Goal: Task Accomplishment & Management: Complete application form

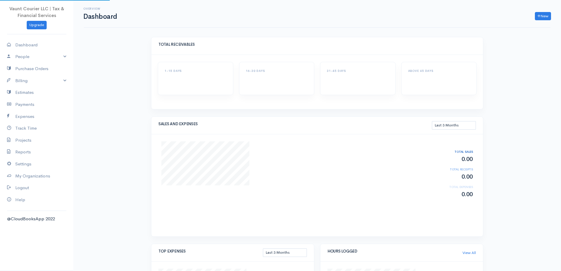
select select "90"
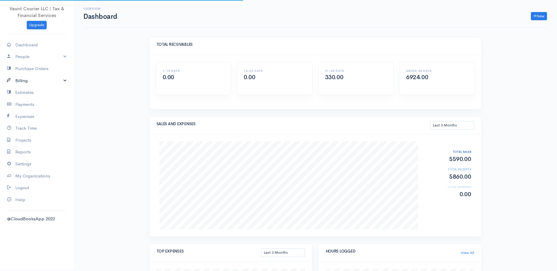
click at [64, 82] on link "Billing" at bounding box center [36, 81] width 73 height 12
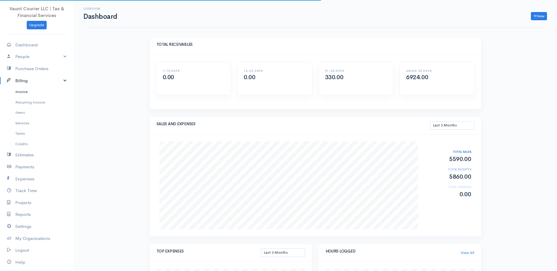
click at [26, 92] on link "Invoice" at bounding box center [36, 92] width 73 height 11
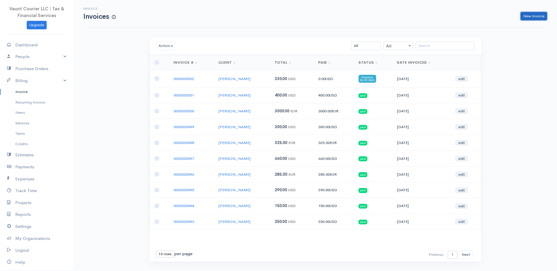
click at [532, 15] on link "New Invoice" at bounding box center [533, 16] width 26 height 9
select select "[GEOGRAPHIC_DATA]"
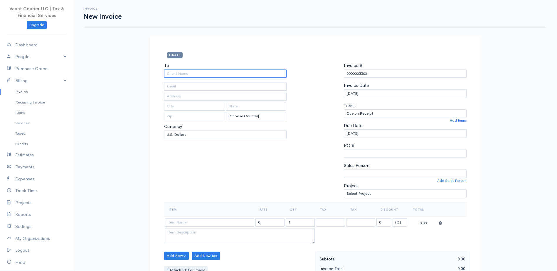
click at [192, 75] on input "To" at bounding box center [225, 74] width 123 height 9
type input "J"
type input "C"
type input "M"
type input "[PERSON_NAME]"
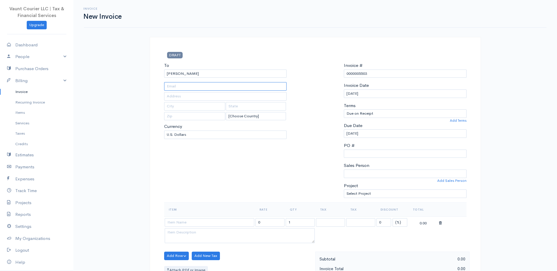
click at [208, 85] on input "text" at bounding box center [225, 86] width 123 height 9
click at [195, 90] on input "text" at bounding box center [225, 86] width 123 height 9
paste input "[EMAIL_ADDRESS][DOMAIN_NAME]"
type input "[EMAIL_ADDRESS][DOMAIN_NAME]"
click at [194, 107] on input "text" at bounding box center [194, 106] width 61 height 9
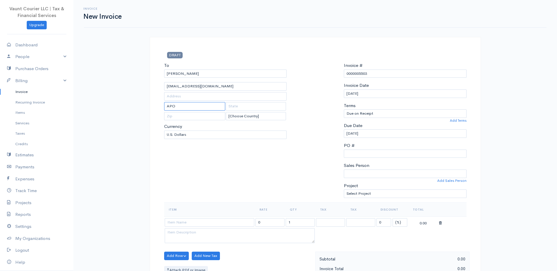
type input "APO"
click at [254, 109] on input "text" at bounding box center [256, 106] width 60 height 9
type input "AE"
click at [190, 114] on input "text" at bounding box center [194, 116] width 61 height 9
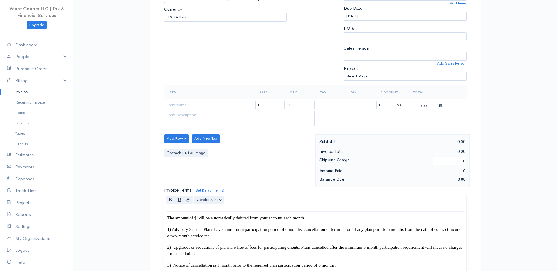
type input "09096"
click at [189, 105] on input at bounding box center [210, 105] width 90 height 9
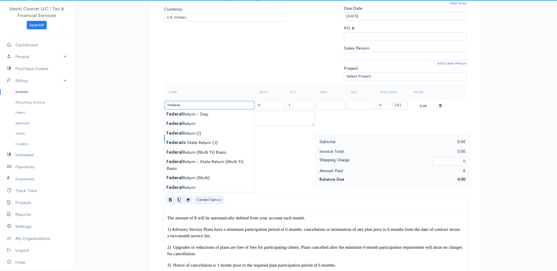
type input "Federal Return"
type input "140.00"
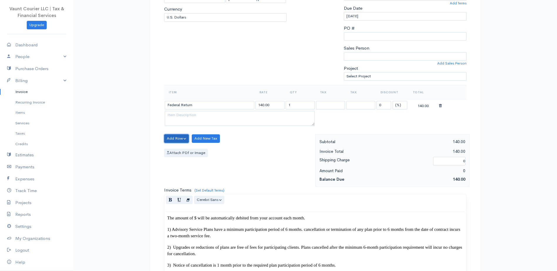
click at [184, 139] on button "Add Row" at bounding box center [176, 138] width 25 height 9
click at [183, 150] on link "Add Item Row" at bounding box center [187, 151] width 46 height 10
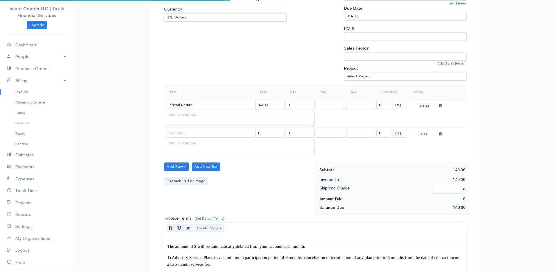
click at [183, 129] on td at bounding box center [209, 133] width 91 height 11
click at [183, 136] on input at bounding box center [210, 133] width 90 height 9
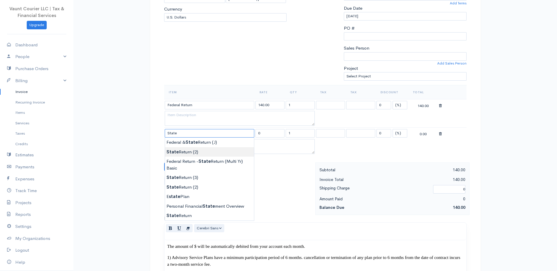
type input "State Return (2)"
type input "200.00"
type textarea "1PTY"
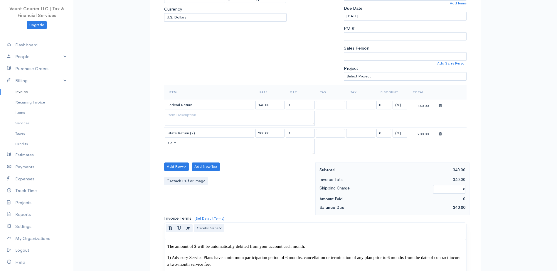
click at [182, 168] on button "Add Row" at bounding box center [176, 167] width 25 height 9
click at [181, 177] on link "Add Item Row" at bounding box center [187, 179] width 46 height 10
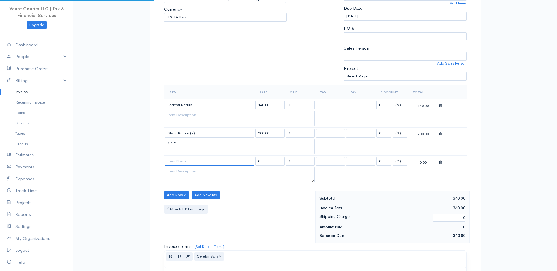
click at [181, 161] on input at bounding box center [210, 161] width 90 height 9
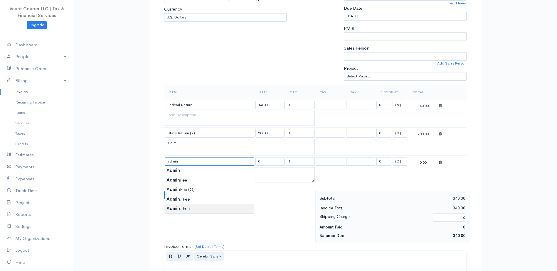
type input "Admin. Fee"
type input "40.00"
type textarea "TRT."
click at [440, 161] on icon at bounding box center [440, 163] width 3 height 4
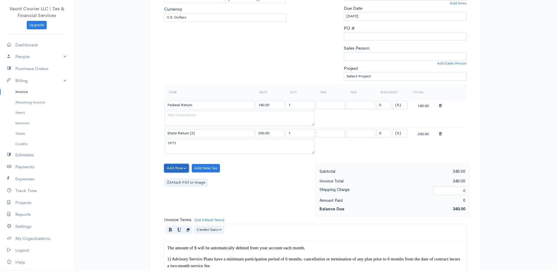
click at [175, 171] on button "Add Row" at bounding box center [176, 168] width 25 height 9
click at [195, 180] on link "Add Item Row" at bounding box center [187, 180] width 46 height 10
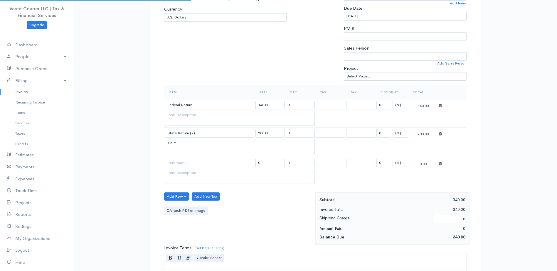
click at [186, 167] on input at bounding box center [210, 163] width 90 height 9
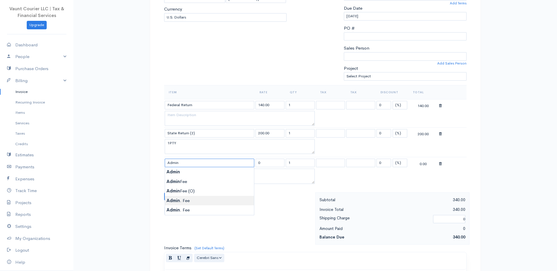
type input "Admin. Fee"
type input "10.00"
type textarea "FR"
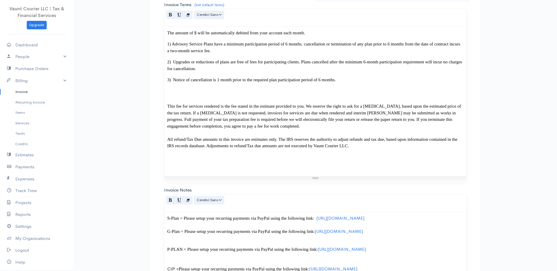
scroll to position [382, 0]
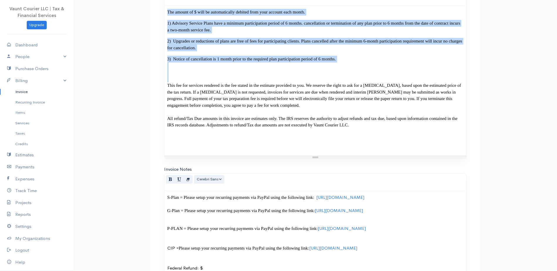
drag, startPoint x: 166, startPoint y: 87, endPoint x: 150, endPoint y: 12, distance: 76.6
click at [151, 12] on div "DRAFT To [PERSON_NAME] [EMAIL_ADDRESS][DOMAIN_NAME] APO AE 09096 [Choose Countr…" at bounding box center [315, 64] width 331 height 819
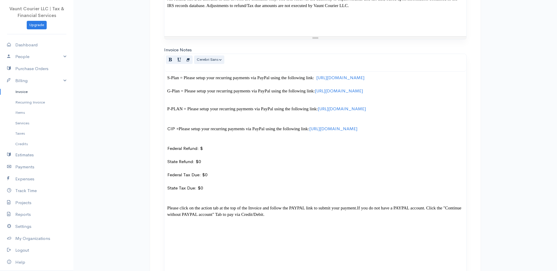
scroll to position [499, 0]
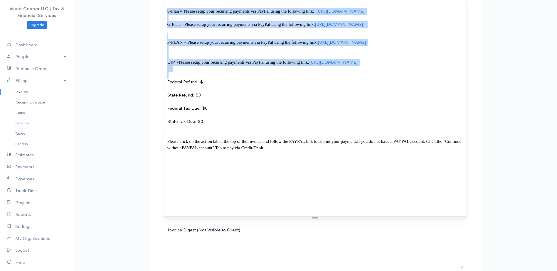
drag, startPoint x: 167, startPoint y: 128, endPoint x: 154, endPoint y: 26, distance: 102.9
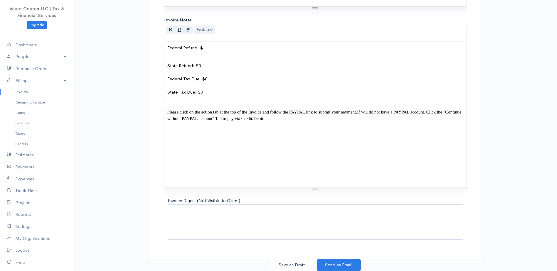
scroll to position [478, 0]
click at [194, 56] on p "State Refund: $0 Federal Tax Due: $0 State Tax Due: $0 Please click on the acti…" at bounding box center [315, 92] width 296 height 73
click at [209, 57] on p "Federal Refund: $" at bounding box center [315, 54] width 296 height 7
click at [298, 266] on button "Save as Draft" at bounding box center [292, 265] width 44 height 12
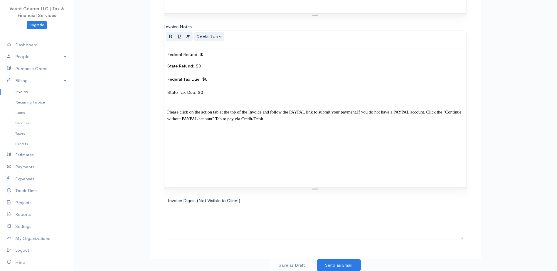
scroll to position [377, 0]
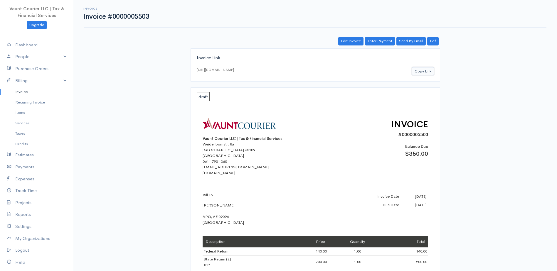
click at [418, 71] on button "Copy Link" at bounding box center [423, 71] width 22 height 9
click at [416, 74] on button "Copy Link" at bounding box center [423, 71] width 22 height 9
click at [416, 72] on button "Copy Link" at bounding box center [423, 71] width 22 height 9
click at [350, 41] on link "Edit Invoice" at bounding box center [350, 41] width 25 height 9
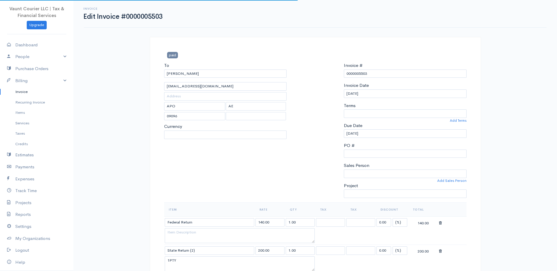
select select "[GEOGRAPHIC_DATA]"
select select "USD"
select select "0"
select select
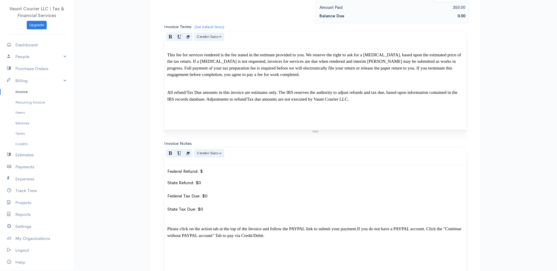
scroll to position [411, 0]
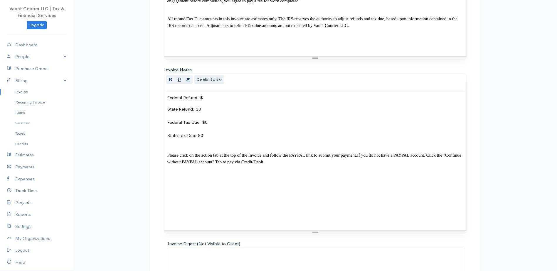
click at [212, 101] on p "Federal Refund: $" at bounding box center [315, 98] width 296 height 7
click at [193, 124] on p "State Refund: $0 Federal Tax Due: $0 State Tax Due: $0 Please click on the acti…" at bounding box center [315, 139] width 296 height 66
click at [201, 126] on p "State Refund: $0 Federal Tax Due: $0 State Tax Due: $0 Please click on the acti…" at bounding box center [315, 139] width 296 height 66
click at [209, 125] on p "State Refund: $1,161(NC), Federal Tax Due: $0 State Tax Due: $0 Please click on…" at bounding box center [315, 139] width 296 height 66
click at [229, 124] on p "State Refund: $1,161.([GEOGRAPHIC_DATA]), Federal Tax Due: $0 State Tax Due: $0…" at bounding box center [315, 139] width 296 height 66
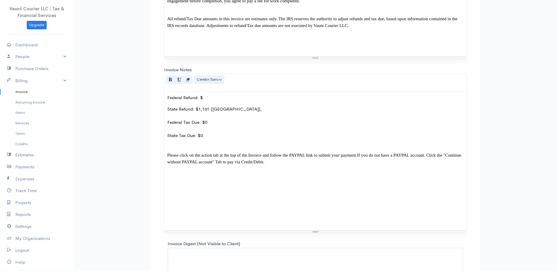
click at [214, 117] on div "Federal Refund: $ State Refund: $1,161.([GEOGRAPHIC_DATA]), Federal Tax Due: $0…" at bounding box center [315, 161] width 302 height 139
click at [211, 101] on p "Federal Refund: $" at bounding box center [315, 98] width 296 height 7
click at [225, 134] on p "State Refund: $1,161.([GEOGRAPHIC_DATA]), Federal Tax Due: $0 State Tax Due: $0…" at bounding box center [315, 139] width 296 height 66
click at [205, 140] on p "State Refund: $1,161.([GEOGRAPHIC_DATA]), Federal Tax Due: $0 State Tax Due: $0…" at bounding box center [315, 139] width 296 height 66
click at [228, 127] on p "State Refund: $1,161.([GEOGRAPHIC_DATA]), Federal Tax Due: $0 State Tax Due: $0…" at bounding box center [315, 139] width 296 height 66
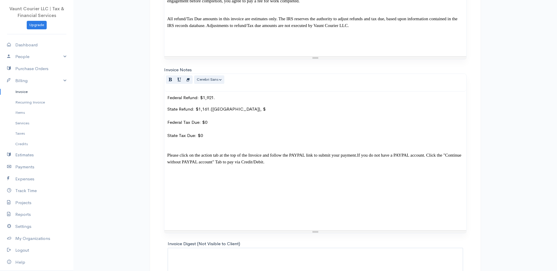
click at [233, 122] on p "State Refund: $1,161.([GEOGRAPHIC_DATA]), $ Federal Tax Due: $0 State Tax Due: …" at bounding box center [315, 139] width 296 height 66
click at [236, 126] on p "State Refund: $1,161.([GEOGRAPHIC_DATA]), $[DOMAIN_NAME] Federal Tax Due: $0 St…" at bounding box center [315, 139] width 296 height 66
click at [245, 125] on p "State Refund: $1,161.([GEOGRAPHIC_DATA]), $793.(CA Federal Tax Due: $0 State Ta…" at bounding box center [315, 139] width 296 height 66
click at [357, 158] on span "Please click on the action tab at the top of the Invoice and follow the PAYPAL …" at bounding box center [262, 155] width 190 height 5
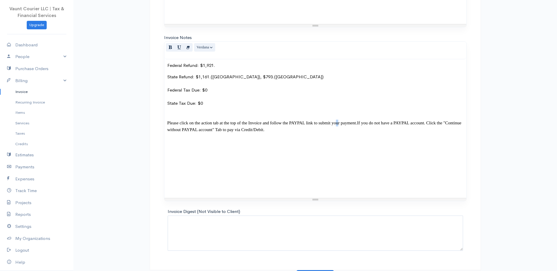
scroll to position [470, 0]
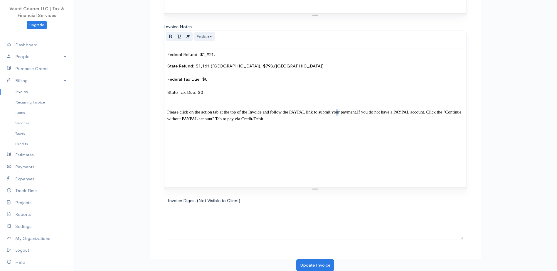
click at [379, 162] on p at bounding box center [315, 163] width 296 height 33
click at [311, 264] on button "Update Invoice" at bounding box center [315, 265] width 38 height 12
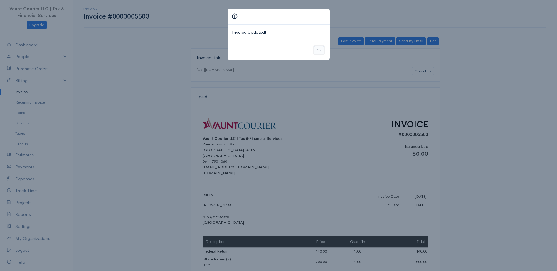
click at [316, 50] on button "Ok" at bounding box center [319, 50] width 10 height 9
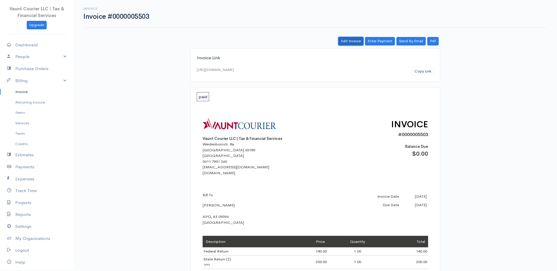
drag, startPoint x: 351, startPoint y: 40, endPoint x: 352, endPoint y: 43, distance: 3.3
click at [351, 40] on link "Edit Invoice" at bounding box center [350, 41] width 25 height 9
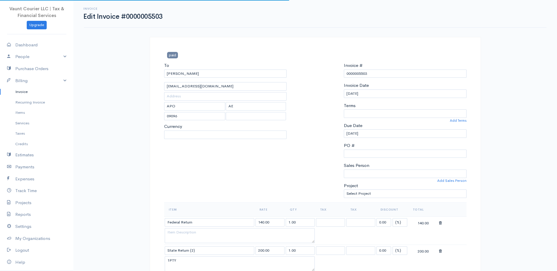
select select "[GEOGRAPHIC_DATA]"
select select "USD"
select select "0"
click at [177, 97] on input "text" at bounding box center [225, 96] width 123 height 9
click at [186, 97] on input "text" at bounding box center [225, 96] width 123 height 9
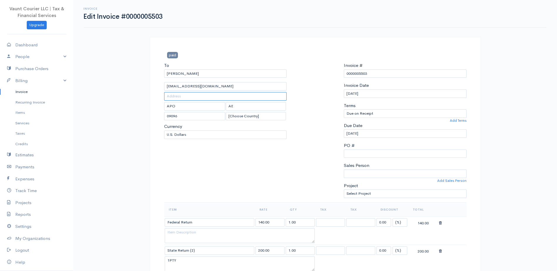
paste input "CMR 467 Box 3132"
type input "CMR 467 Box 3132"
click at [244, 156] on div "To [PERSON_NAME] [EMAIL_ADDRESS][DOMAIN_NAME] CMR 467 Box 3132 APO AE 09096 [Ch…" at bounding box center [225, 132] width 129 height 140
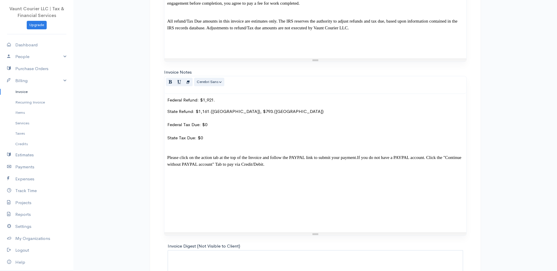
scroll to position [470, 0]
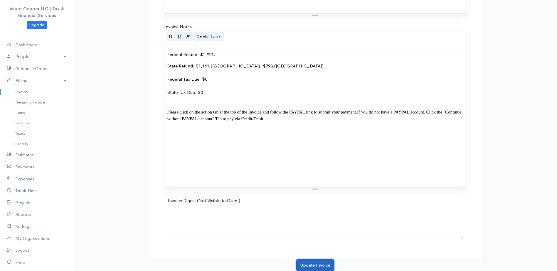
click at [329, 264] on button "Update Invoice" at bounding box center [315, 265] width 38 height 12
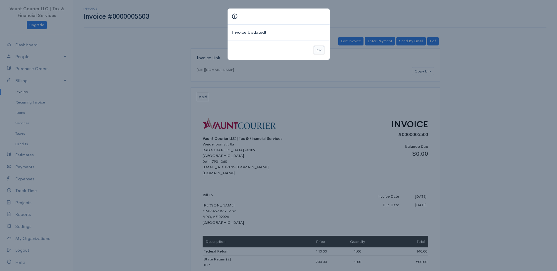
click at [321, 49] on button "Ok" at bounding box center [319, 50] width 10 height 9
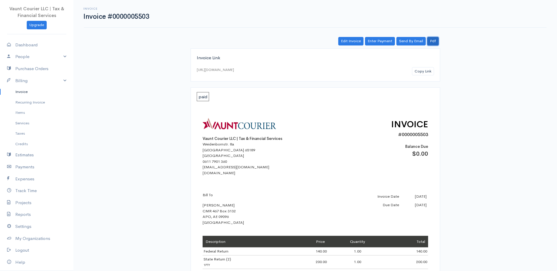
click at [434, 40] on link "Pdf" at bounding box center [432, 41] width 11 height 9
